Goal: Use online tool/utility

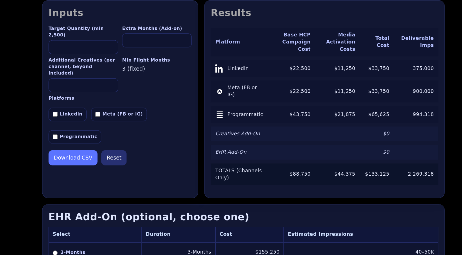
scroll to position [63, 0]
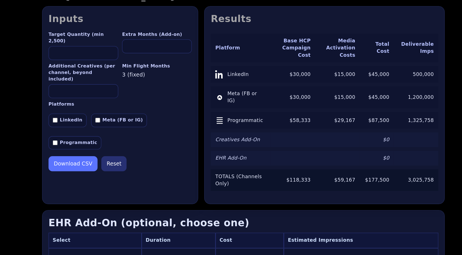
click at [187, 42] on input "*" at bounding box center [166, 43] width 52 height 10
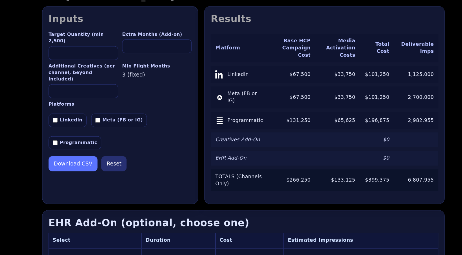
click at [187, 42] on input "*" at bounding box center [166, 43] width 52 height 10
type input "*"
click at [187, 44] on input "*" at bounding box center [166, 43] width 52 height 10
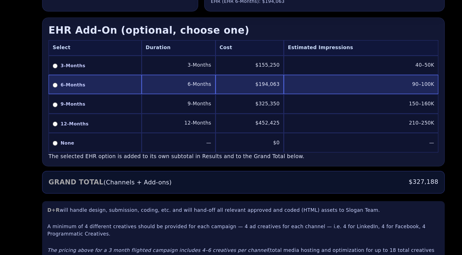
scroll to position [171, 0]
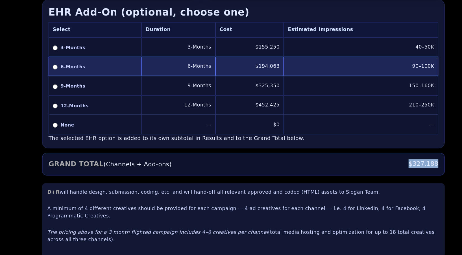
drag, startPoint x: 352, startPoint y: 181, endPoint x: 385, endPoint y: 181, distance: 32.8
click at [385, 181] on div "D+R [DEMOGRAPHIC_DATA] TEAM PRICING CALCULATOR — v9.9 Inputs Target Quantity (m…" at bounding box center [231, 76] width 311 height 362
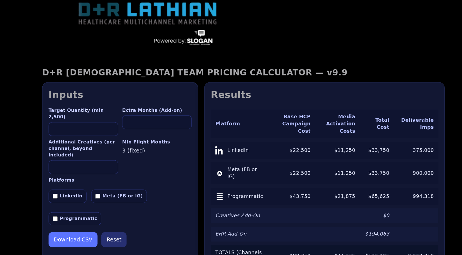
scroll to position [0, 0]
